Goal: Find specific page/section: Find specific page/section

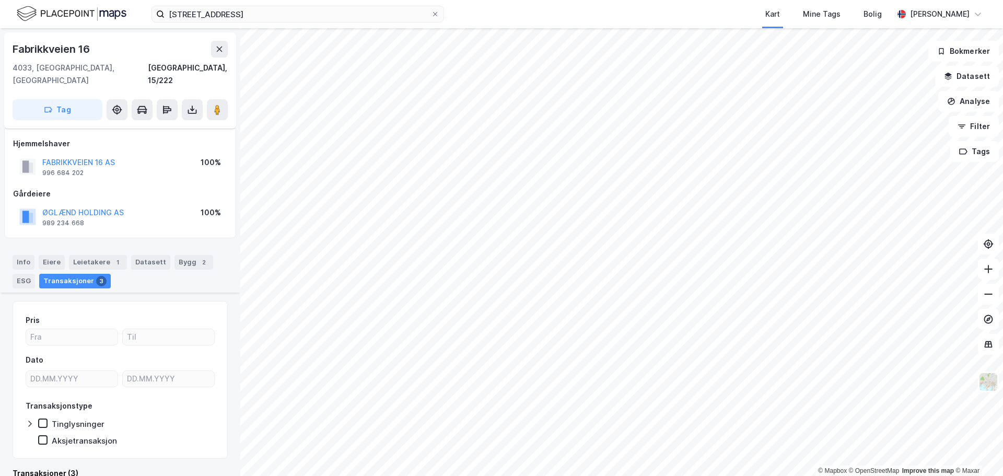
scroll to position [154, 0]
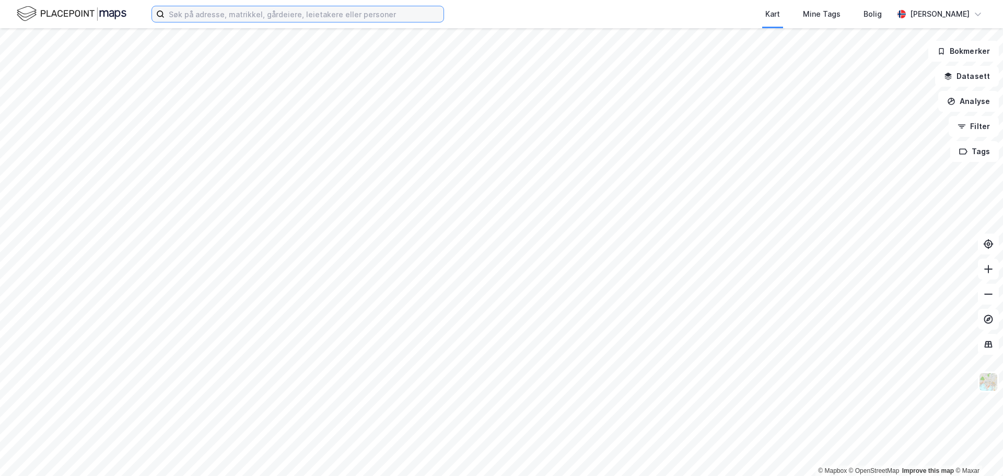
click at [224, 13] on input at bounding box center [303, 14] width 279 height 16
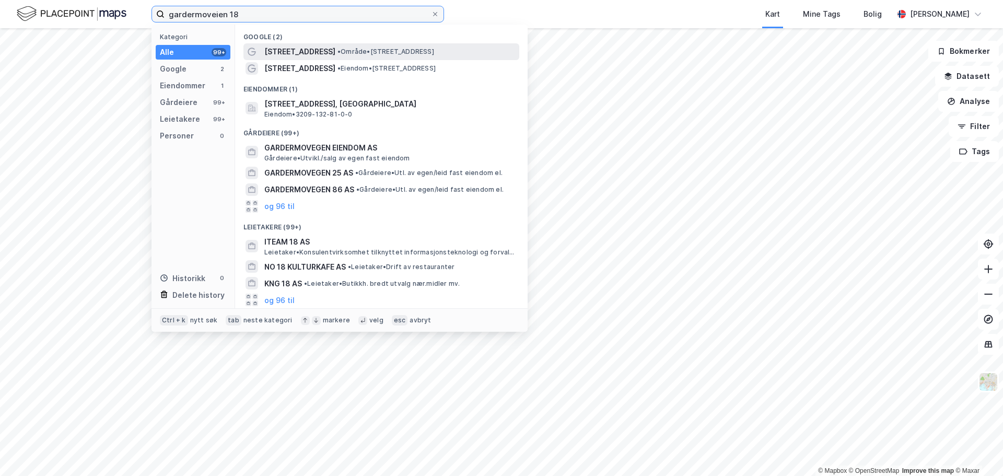
type input "gardermoveien 18"
